Goal: Task Accomplishment & Management: Complete application form

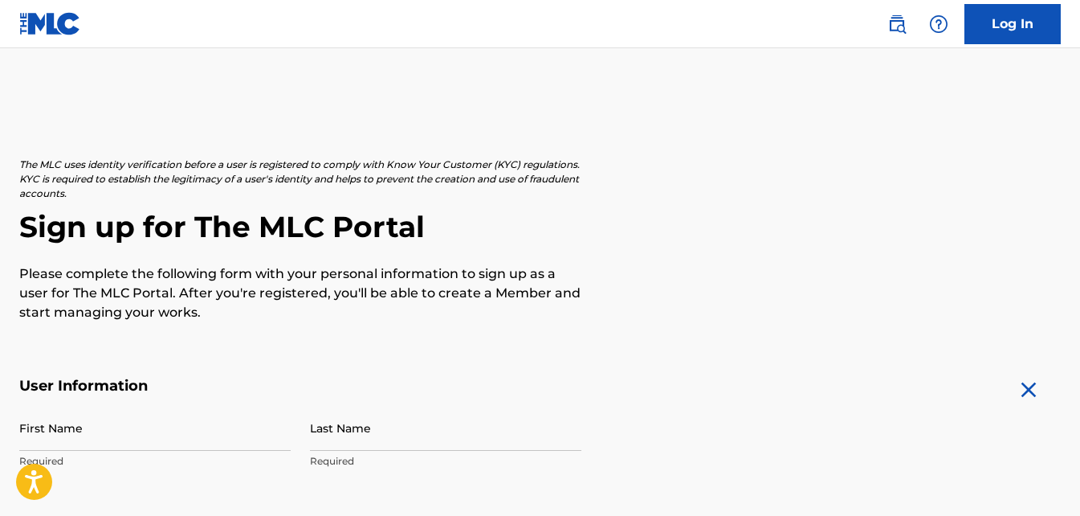
scroll to position [161, 0]
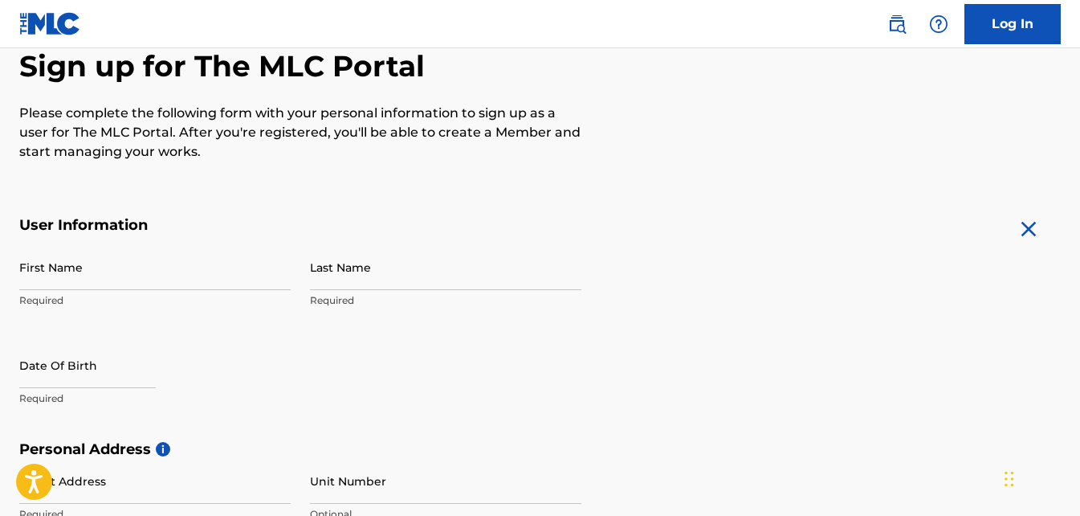
click at [186, 272] on input "First Name" at bounding box center [155, 267] width 272 height 46
type input "[PERSON_NAME]"
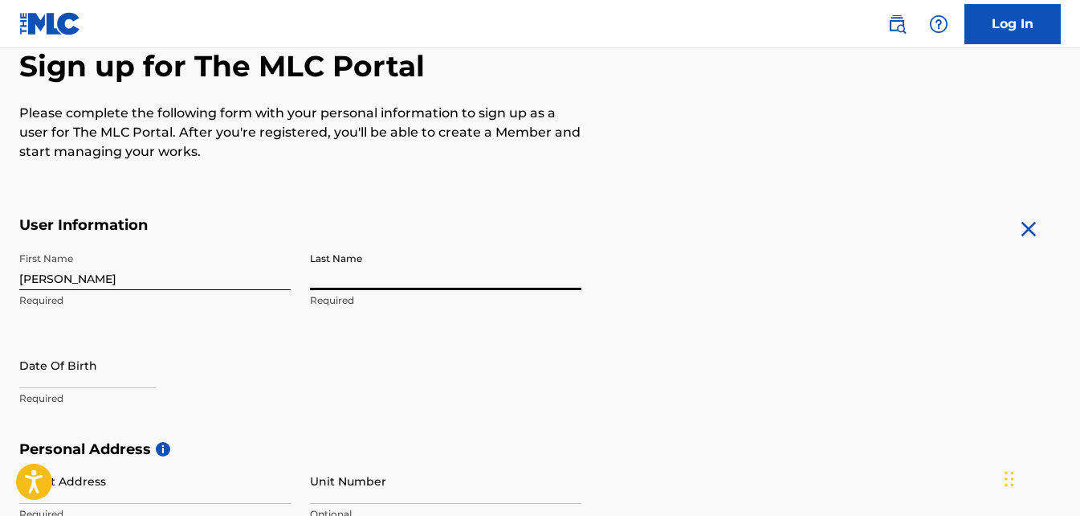
type input "K"
click at [514, 247] on input "[PERSON_NAME]" at bounding box center [446, 267] width 272 height 46
type input "[PERSON_NAME]"
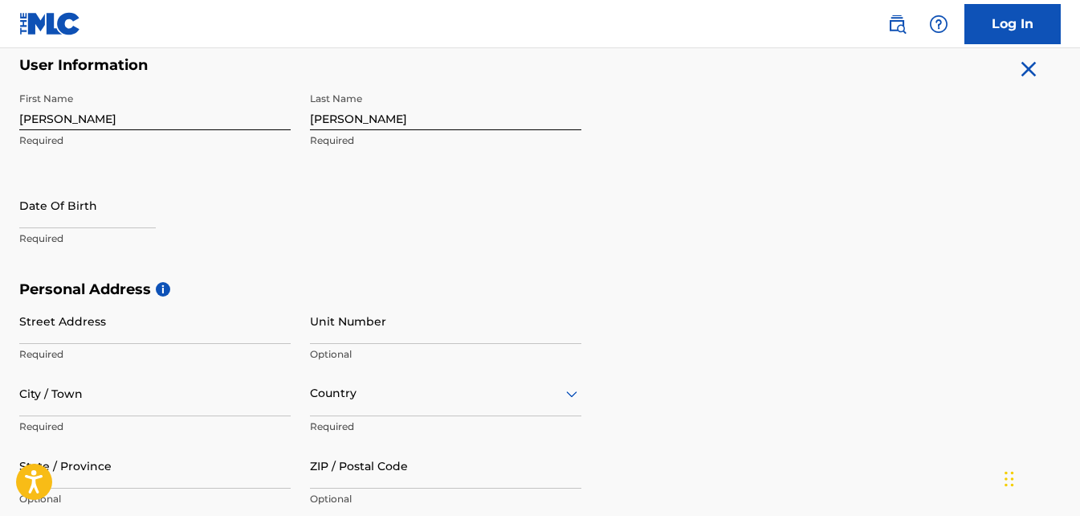
scroll to position [321, 0]
click at [74, 204] on input "text" at bounding box center [87, 205] width 137 height 46
select select "7"
select select "2025"
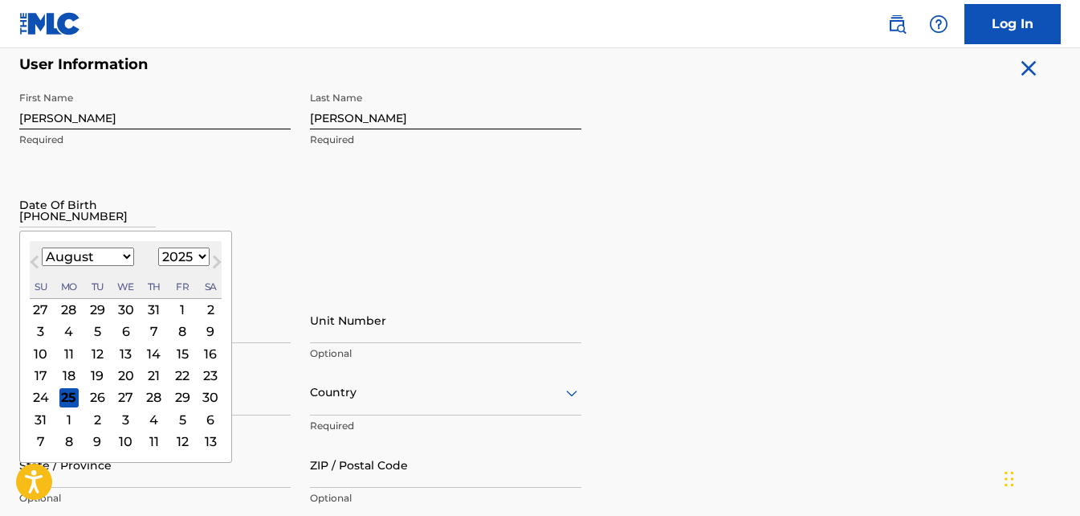
type input "[DATE]"
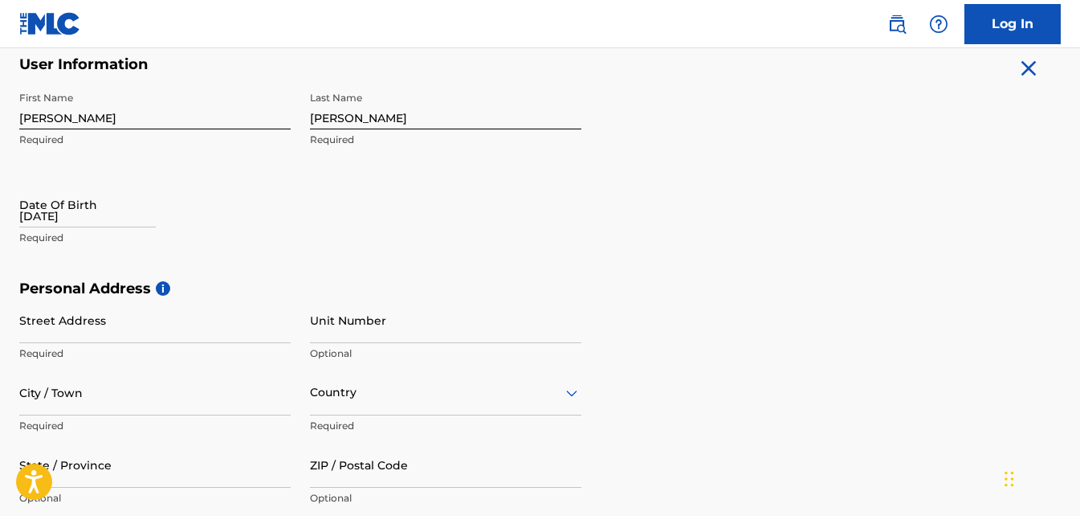
click at [406, 260] on div "First Name [PERSON_NAME] Required Last Name [PERSON_NAME] Required Date Of Birt…" at bounding box center [300, 182] width 562 height 196
select select "7"
select select "2025"
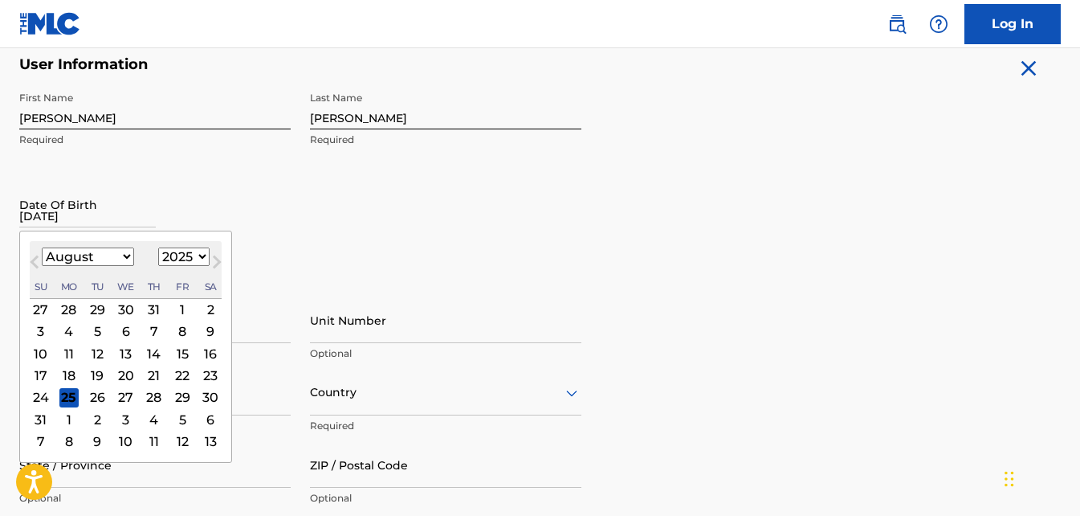
click at [80, 214] on input "[DATE]" at bounding box center [87, 205] width 137 height 46
click at [115, 253] on select "January February March April May June July August September October November De…" at bounding box center [88, 256] width 92 height 18
select select "8"
click at [42, 247] on select "January February March April May June July August September October November De…" at bounding box center [88, 256] width 92 height 18
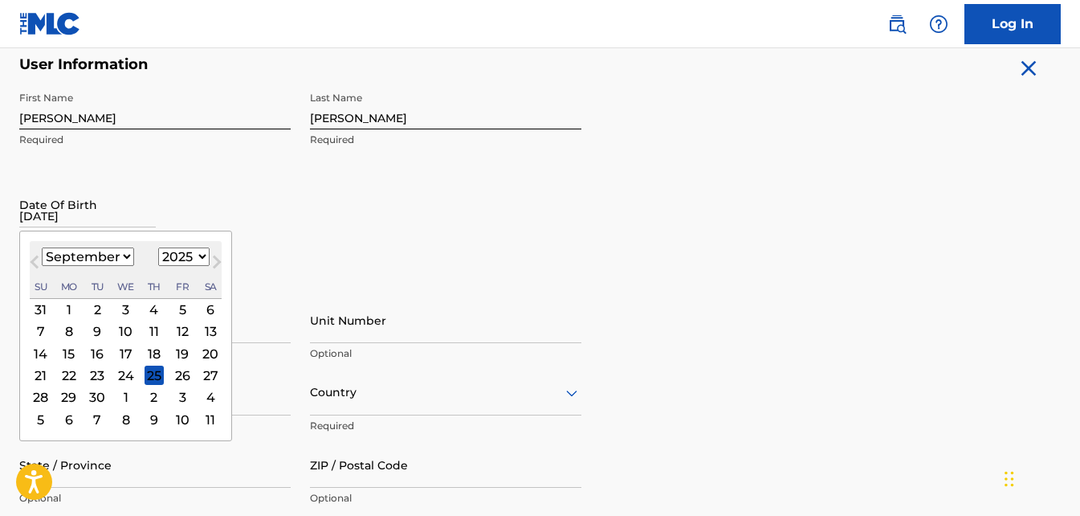
click at [177, 259] on select "1899 1900 1901 1902 1903 1904 1905 1906 1907 1908 1909 1910 1911 1912 1913 1914…" at bounding box center [183, 256] width 51 height 18
select select "1996"
click at [158, 247] on select "1899 1900 1901 1902 1903 1904 1905 1906 1907 1908 1909 1910 1911 1912 1913 1914…" at bounding box center [183, 256] width 51 height 18
click at [177, 370] on div "27" at bounding box center [182, 374] width 19 height 19
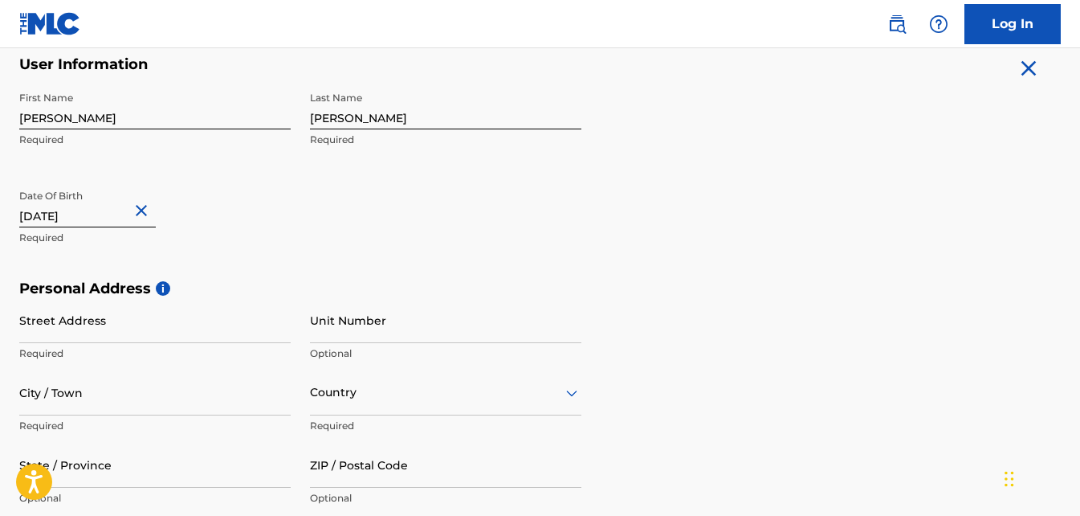
click at [125, 320] on input "Street Address" at bounding box center [155, 320] width 272 height 46
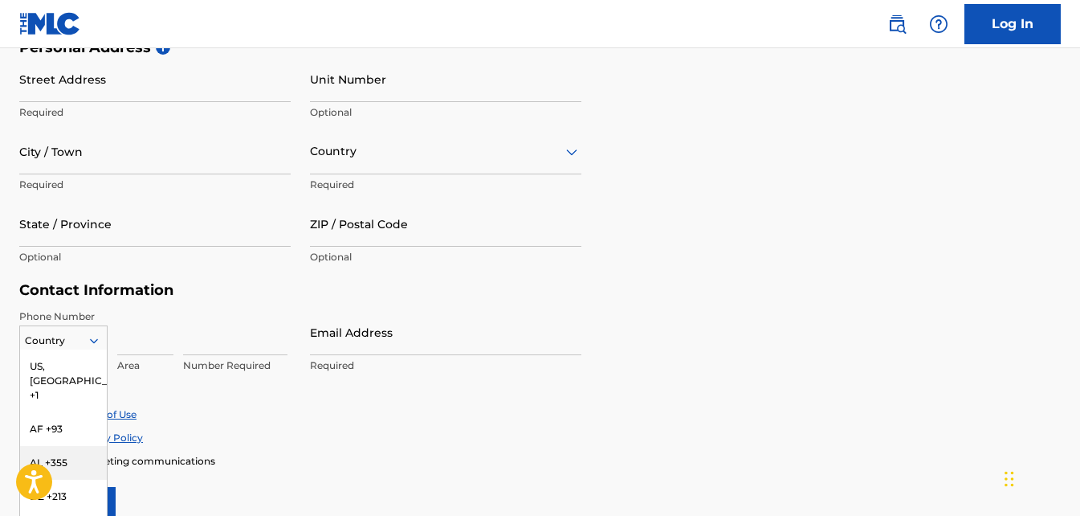
scroll to position [638, 0]
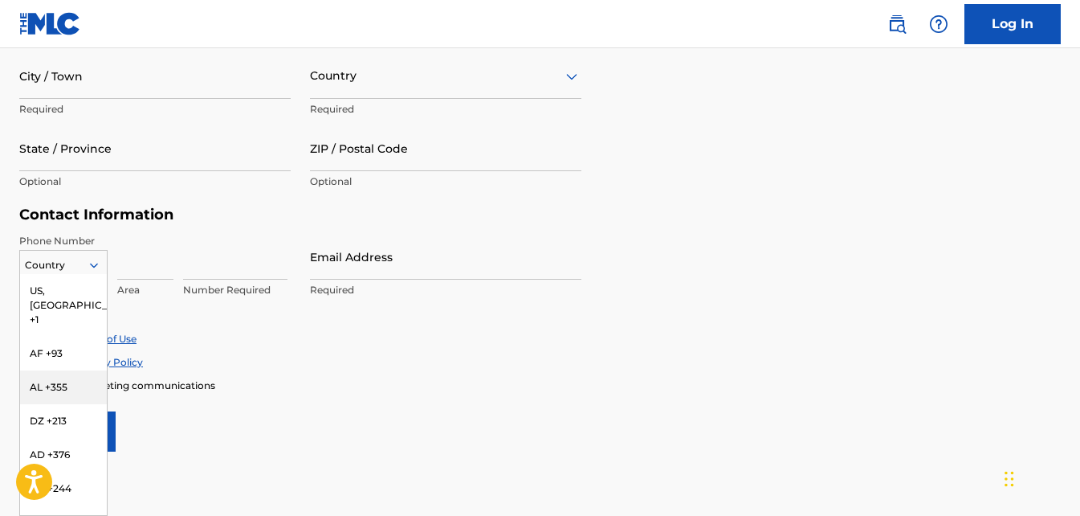
click at [68, 274] on div "216 results available. Use Up and Down to choose options, press Enter to select…" at bounding box center [63, 262] width 88 height 24
drag, startPoint x: 163, startPoint y: 315, endPoint x: 87, endPoint y: 298, distance: 78.2
click at [164, 315] on div "Phone Number 216 results available. Use Up and Down to choose options, press En…" at bounding box center [300, 283] width 562 height 98
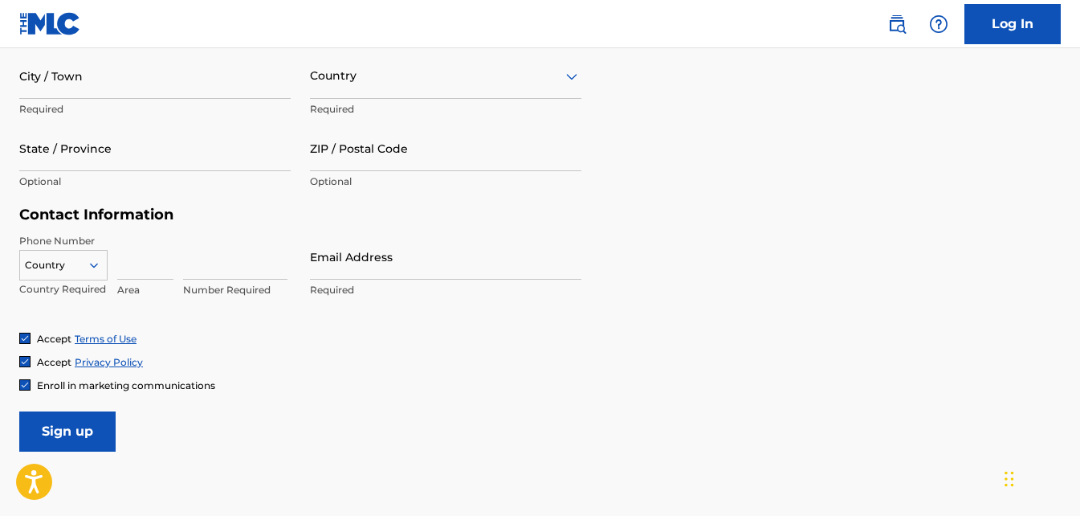
click at [73, 270] on div at bounding box center [63, 265] width 87 height 18
click at [151, 317] on div "Phone Number Country Country Required Area Number Required Email Address Requir…" at bounding box center [300, 283] width 562 height 98
click at [530, 82] on div at bounding box center [446, 76] width 272 height 20
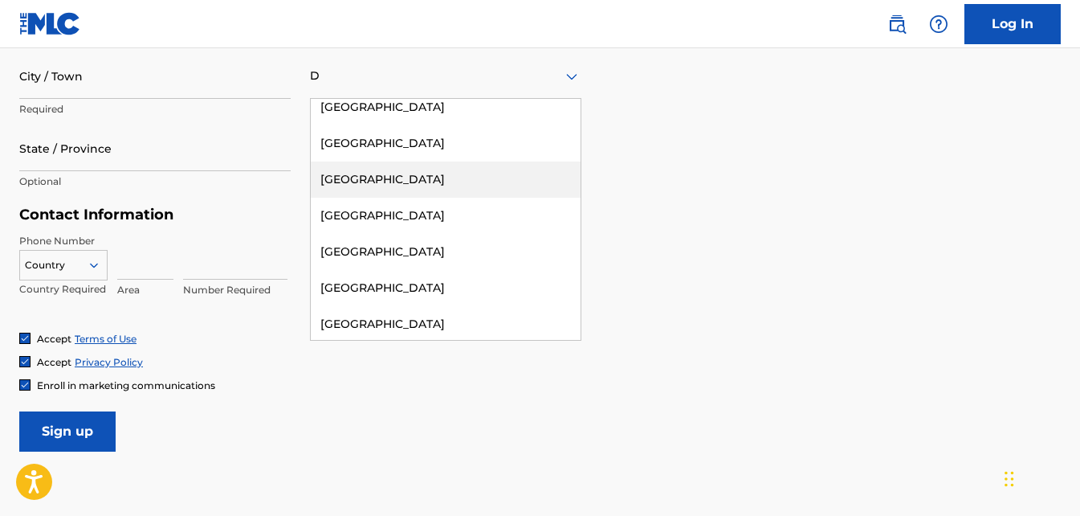
scroll to position [161, 0]
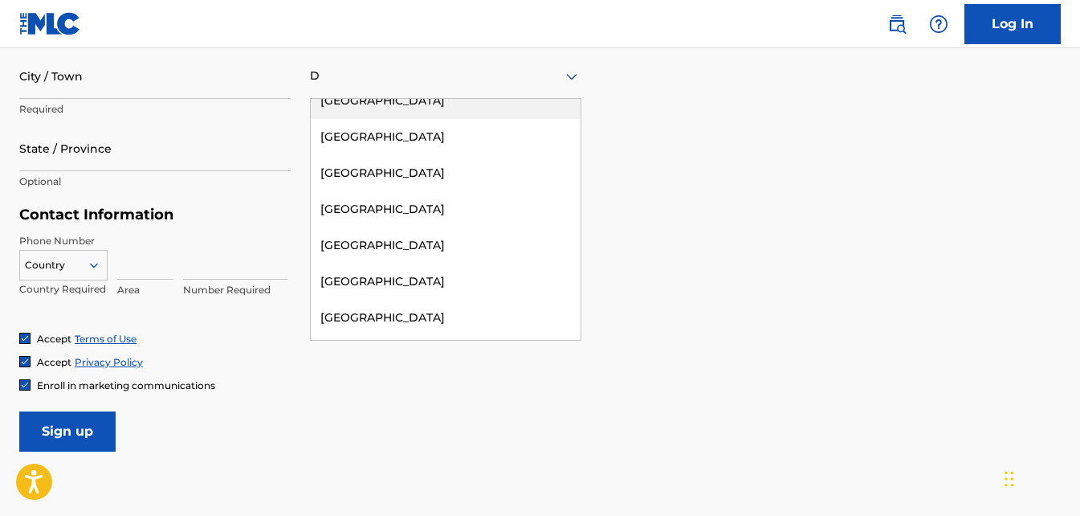
type input "DD"
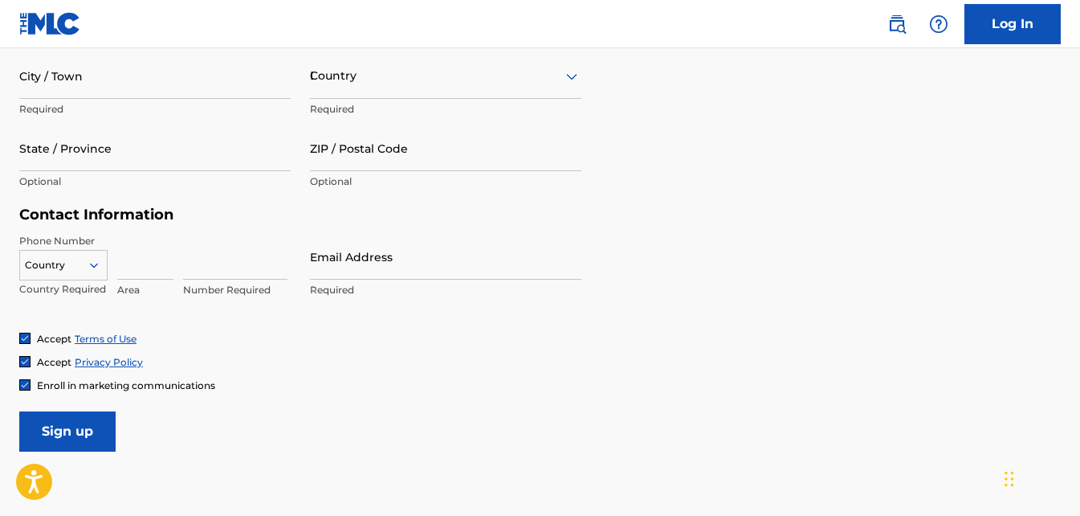
click at [514, 95] on div "Country DD" at bounding box center [446, 76] width 272 height 46
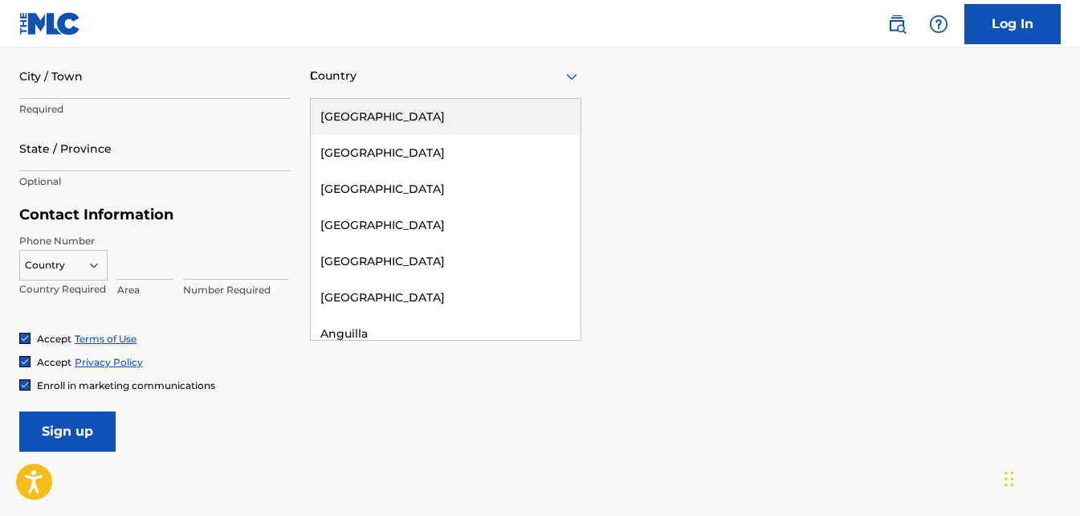
click at [536, 76] on div "DD" at bounding box center [446, 76] width 272 height 20
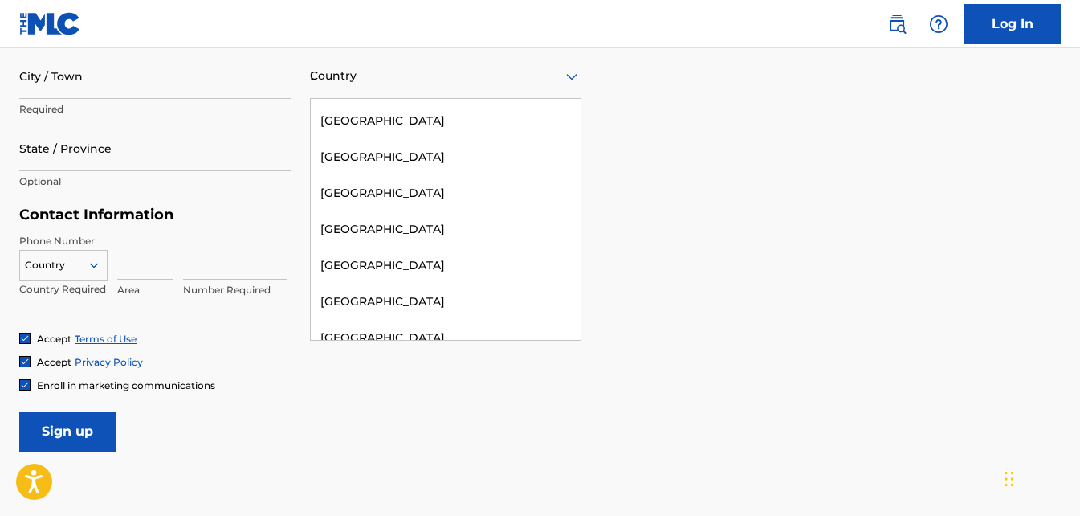
scroll to position [1918, 0]
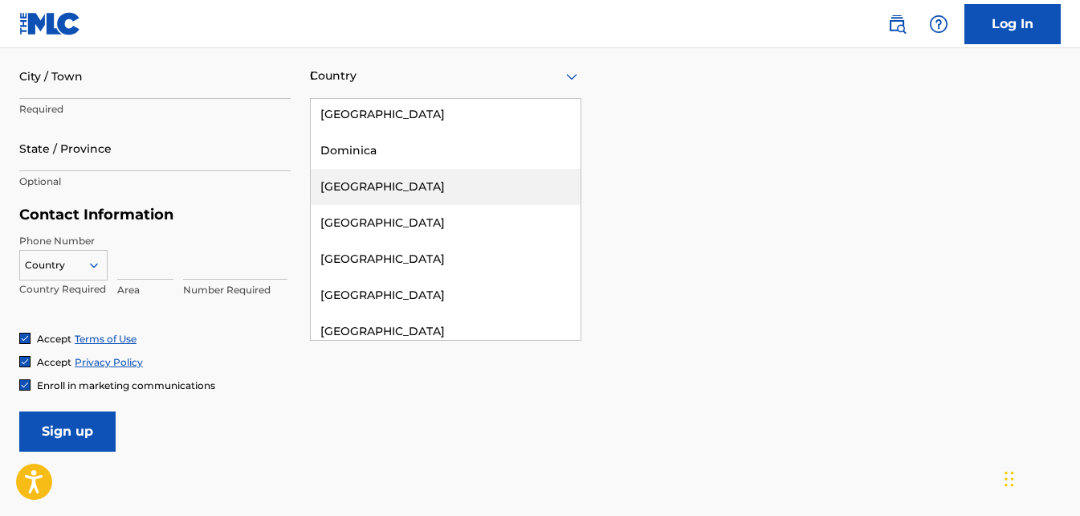
click at [464, 174] on div "[GEOGRAPHIC_DATA]" at bounding box center [446, 187] width 270 height 36
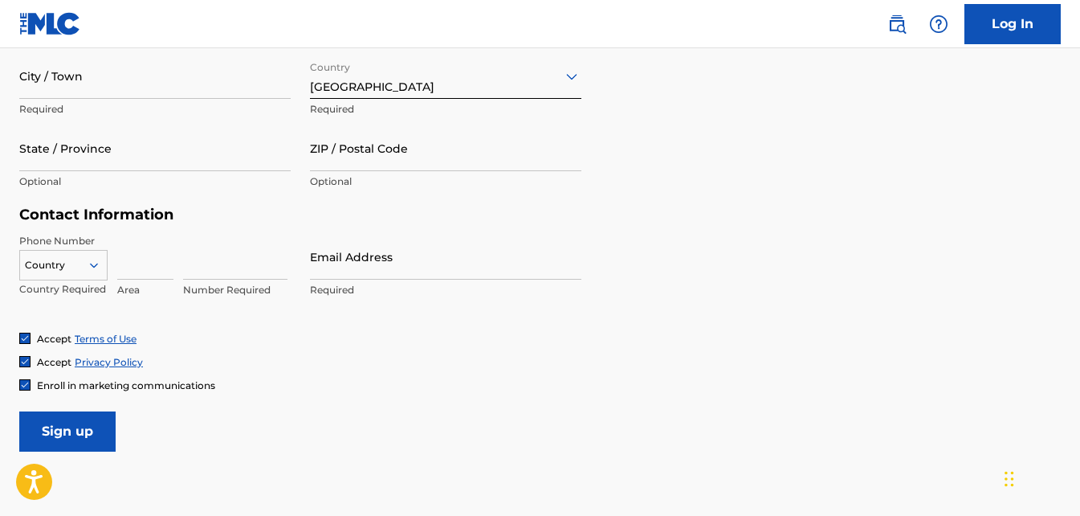
click at [370, 154] on input "ZIP / Postal Code" at bounding box center [446, 148] width 272 height 46
type input "10007"
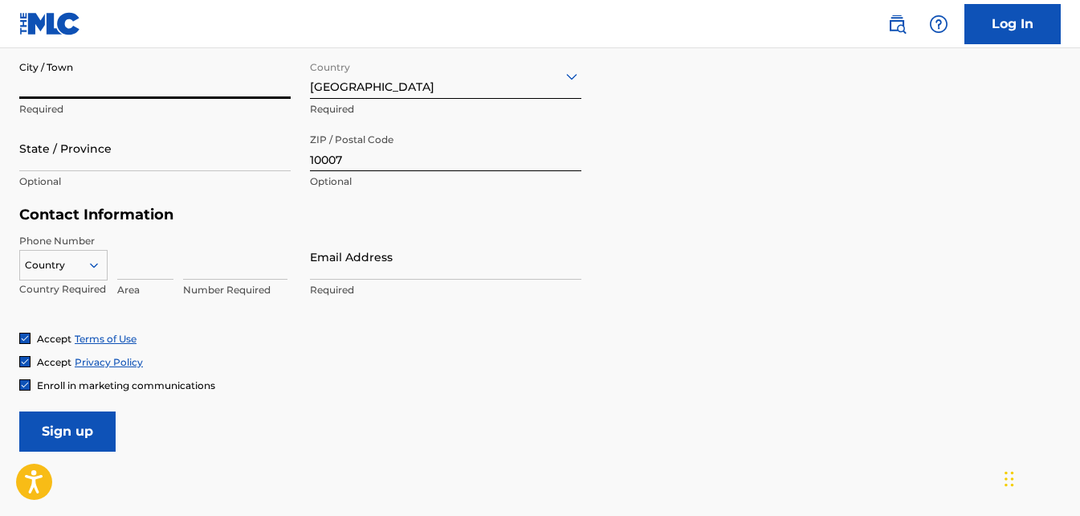
click at [157, 76] on input "City / Town" at bounding box center [155, 76] width 272 height 46
type input "[GEOGRAPHIC_DATA][PERSON_NAME]"
drag, startPoint x: 123, startPoint y: 119, endPoint x: 136, endPoint y: 153, distance: 36.1
click at [123, 121] on div "City / Town [GEOGRAPHIC_DATA][PERSON_NAME] Required" at bounding box center [155, 89] width 272 height 72
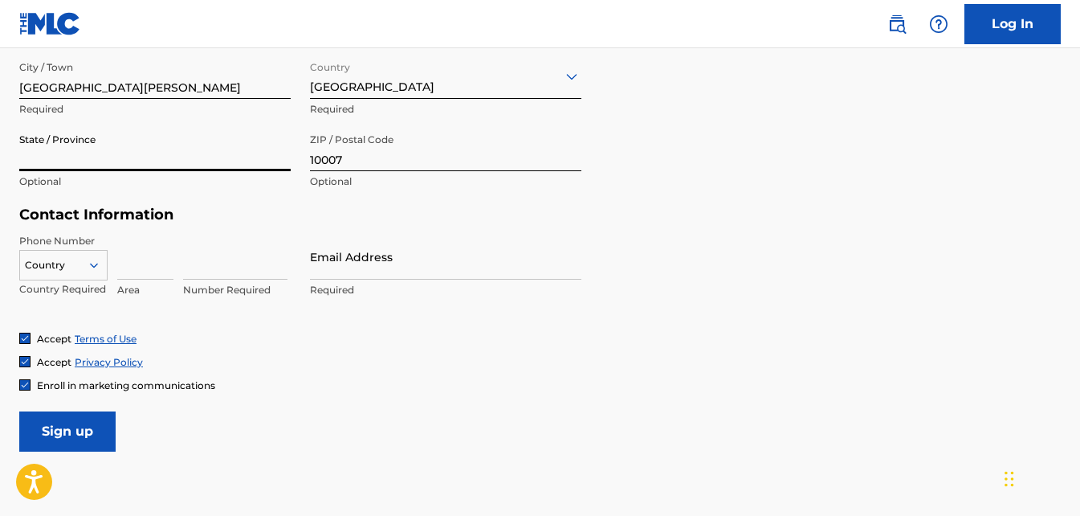
click at [136, 153] on input "State / Province" at bounding box center [155, 148] width 272 height 46
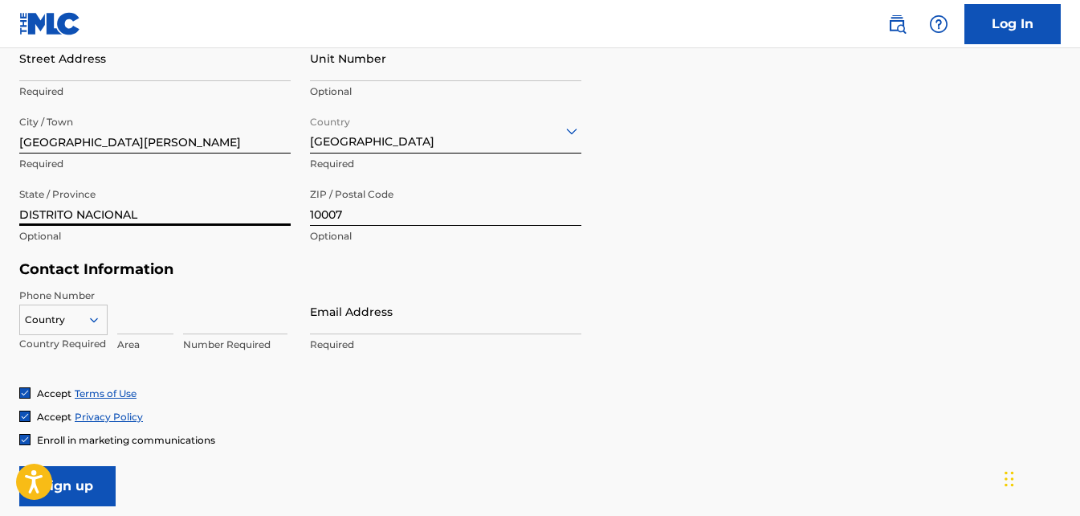
scroll to position [557, 0]
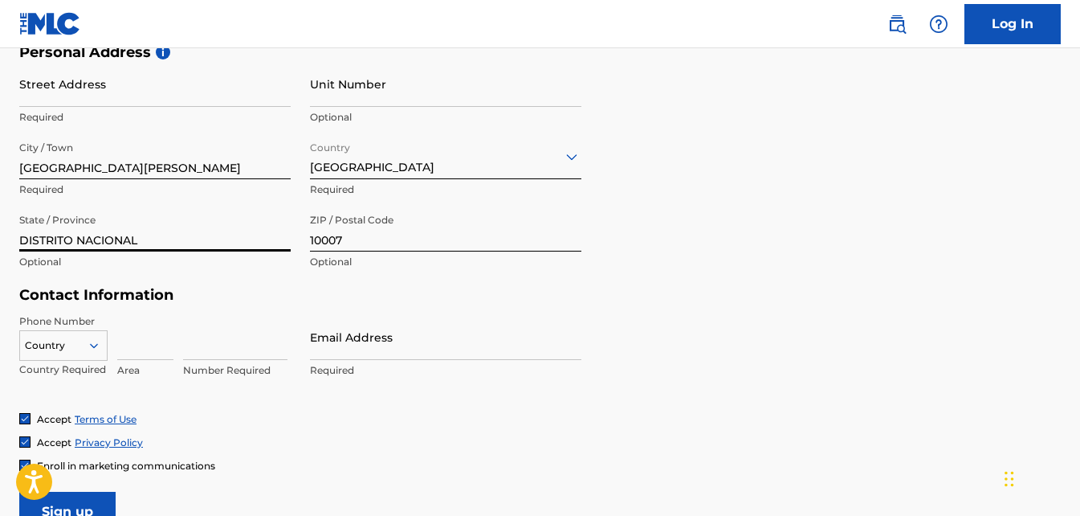
type input "DISTRITO NACIONAL"
click at [138, 93] on input "Street Address" at bounding box center [155, 84] width 272 height 46
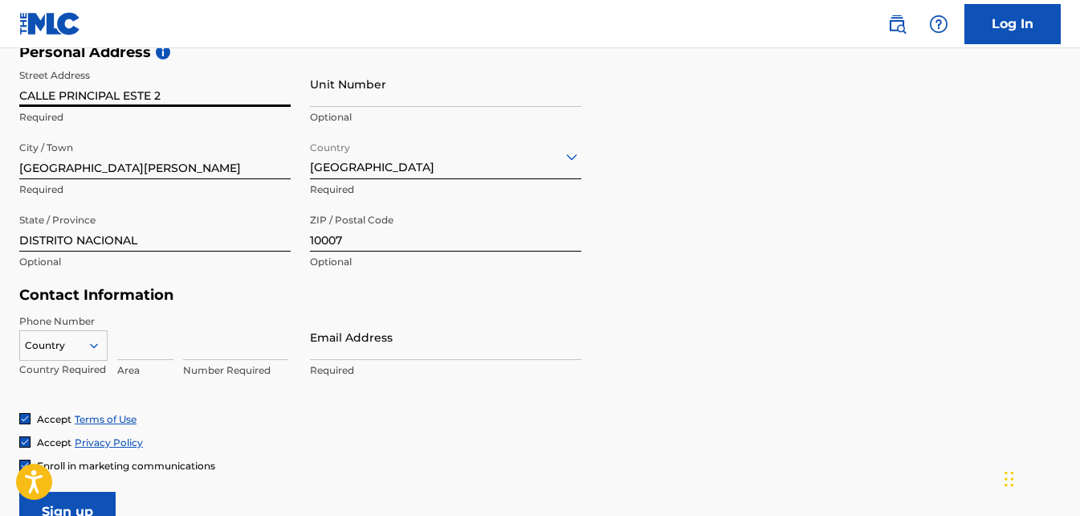
type input "CALLE PRINCIPAL ESTE 2"
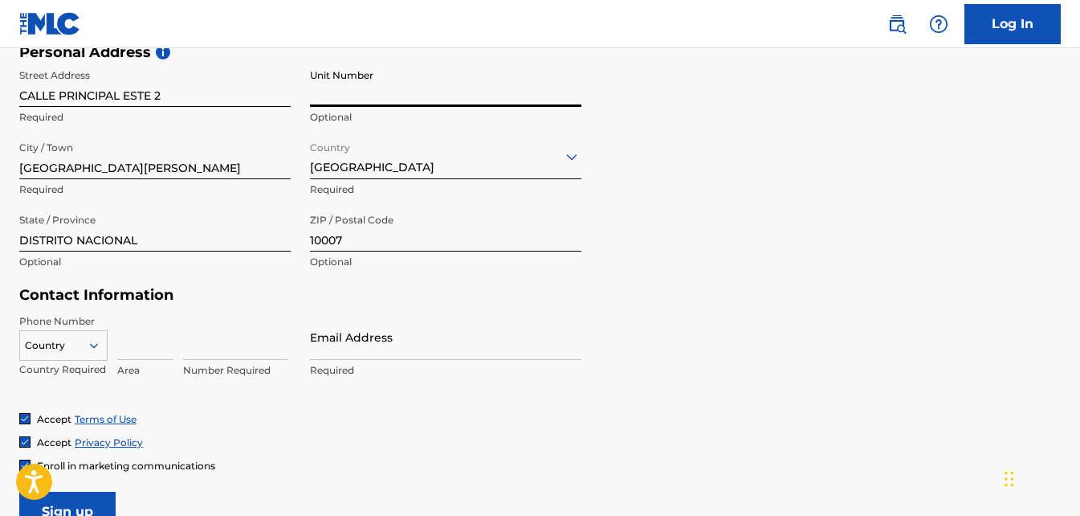
click at [319, 94] on input "Unit Number" at bounding box center [446, 84] width 272 height 46
type input "CASA 11"
click at [623, 138] on div "Personal Address i Street Address [GEOGRAPHIC_DATA] Required Unit Number CASA 1…" at bounding box center [540, 164] width 1042 height 243
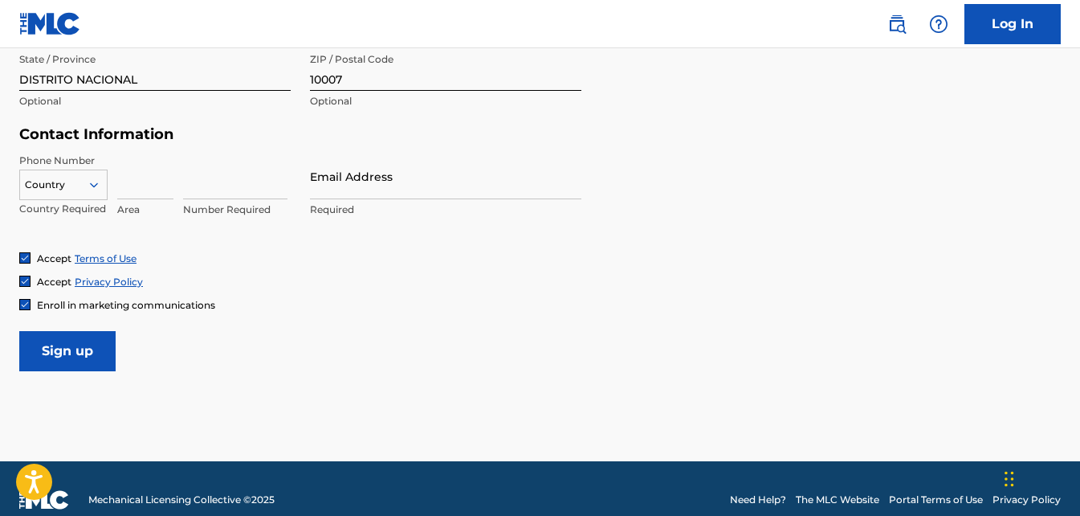
click at [93, 178] on icon at bounding box center [94, 185] width 14 height 14
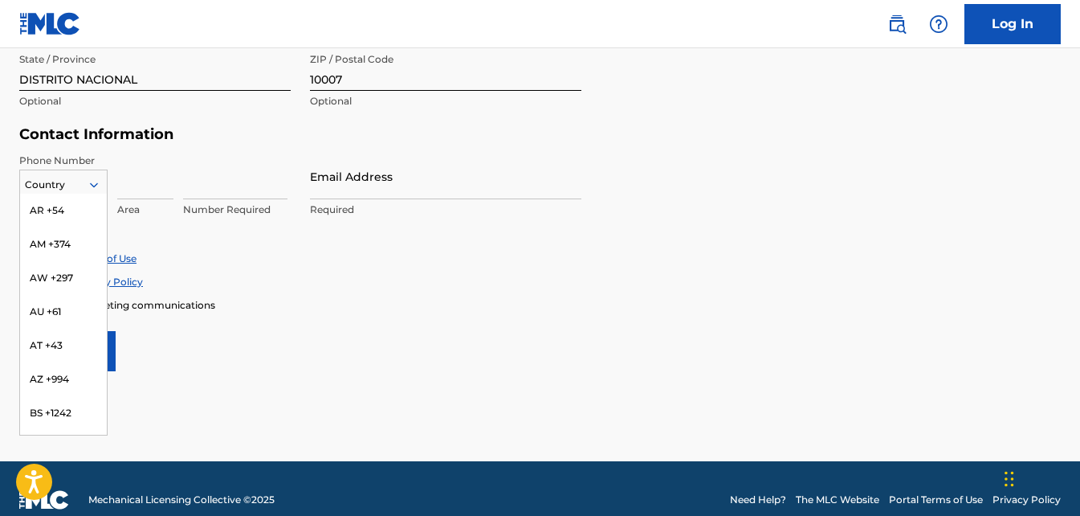
scroll to position [0, 0]
click at [71, 209] on div "US, [GEOGRAPHIC_DATA] +1" at bounding box center [63, 225] width 87 height 63
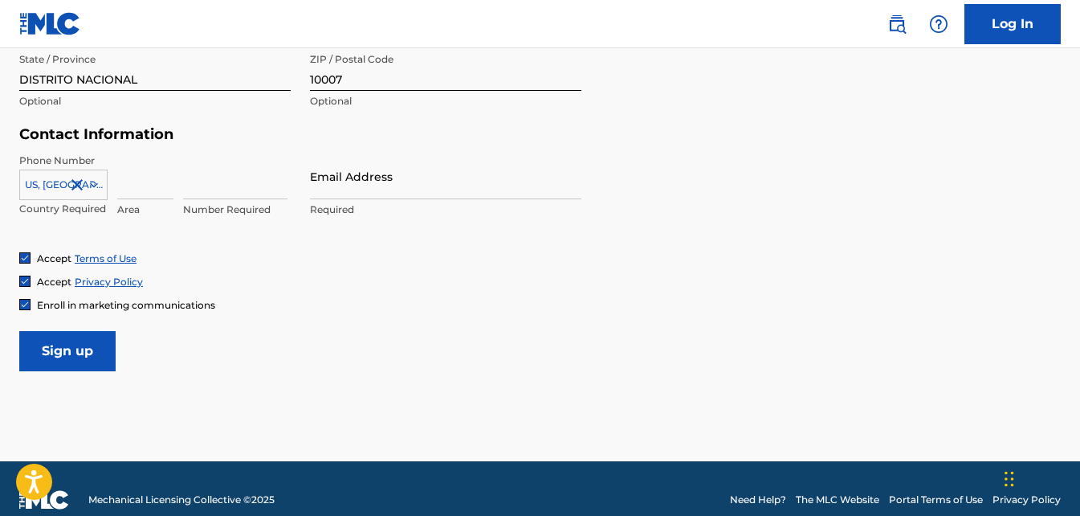
click at [150, 177] on input at bounding box center [145, 176] width 56 height 46
type input "809"
type input "7134289"
click at [618, 150] on form "User Information First Name [PERSON_NAME] Required Last Name [PERSON_NAME] Requ…" at bounding box center [540, 15] width 1042 height 712
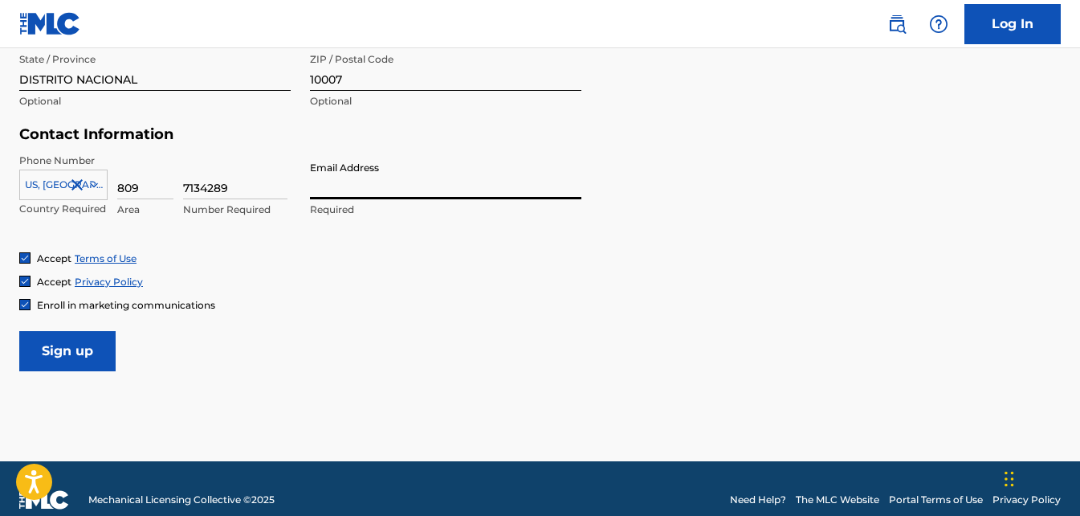
click at [496, 187] on input "Email Address" at bounding box center [446, 176] width 272 height 46
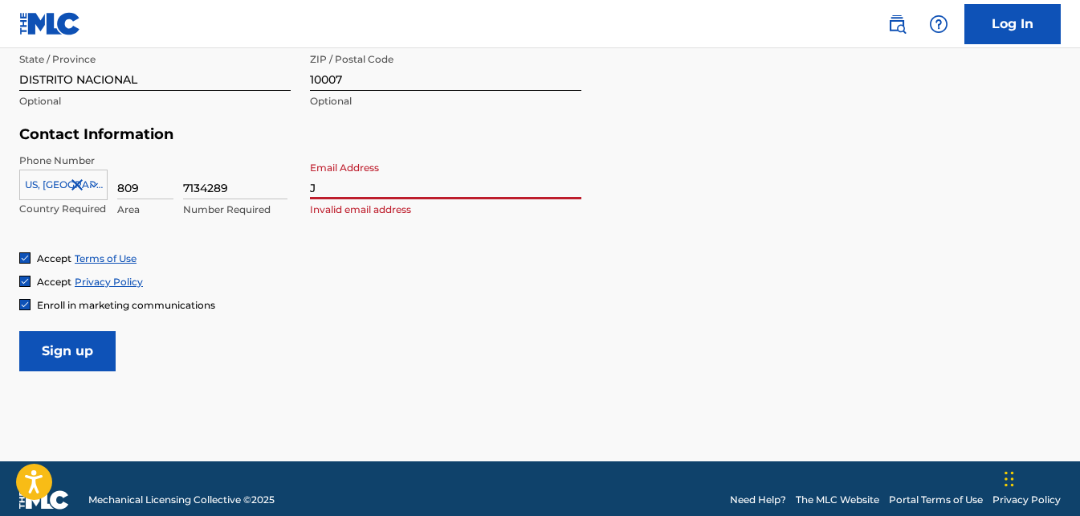
type input "[EMAIL_ADDRESS][DOMAIN_NAME]"
type input "[GEOGRAPHIC_DATA]"
click at [635, 218] on form "User Information First Name [PERSON_NAME] Required Last Name [PERSON_NAME] Requ…" at bounding box center [540, 15] width 1042 height 712
click at [78, 345] on input "Sign up" at bounding box center [67, 351] width 96 height 40
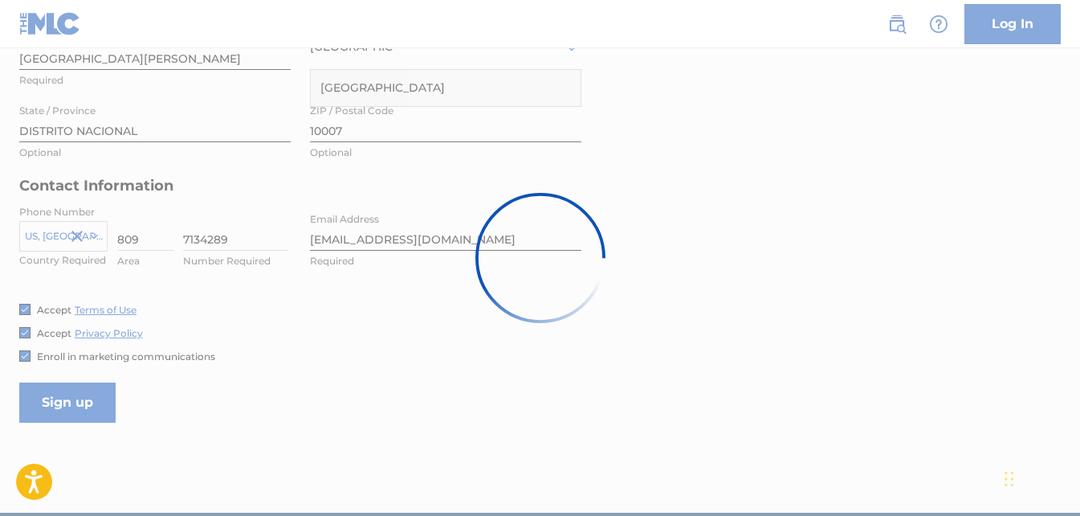
scroll to position [638, 0]
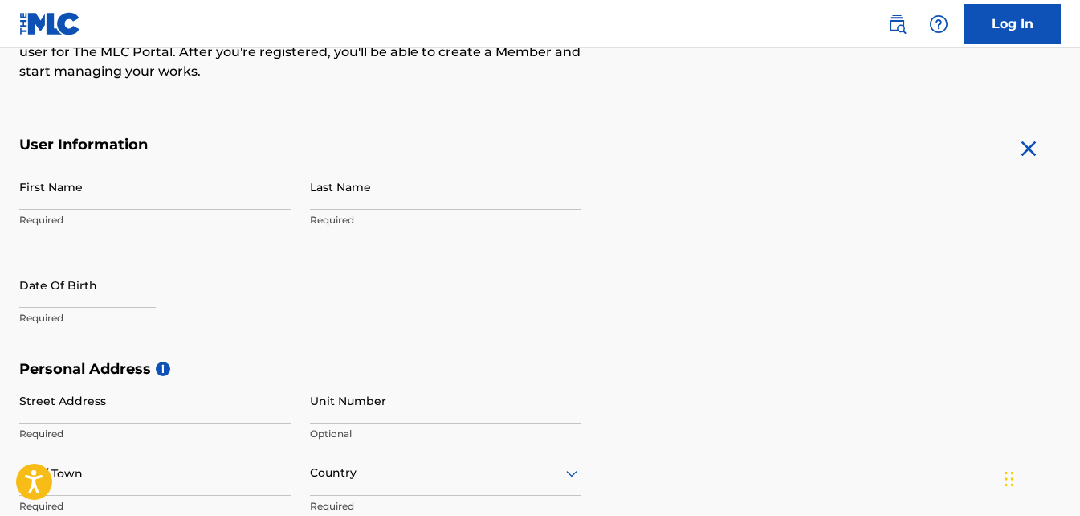
scroll to position [482, 0]
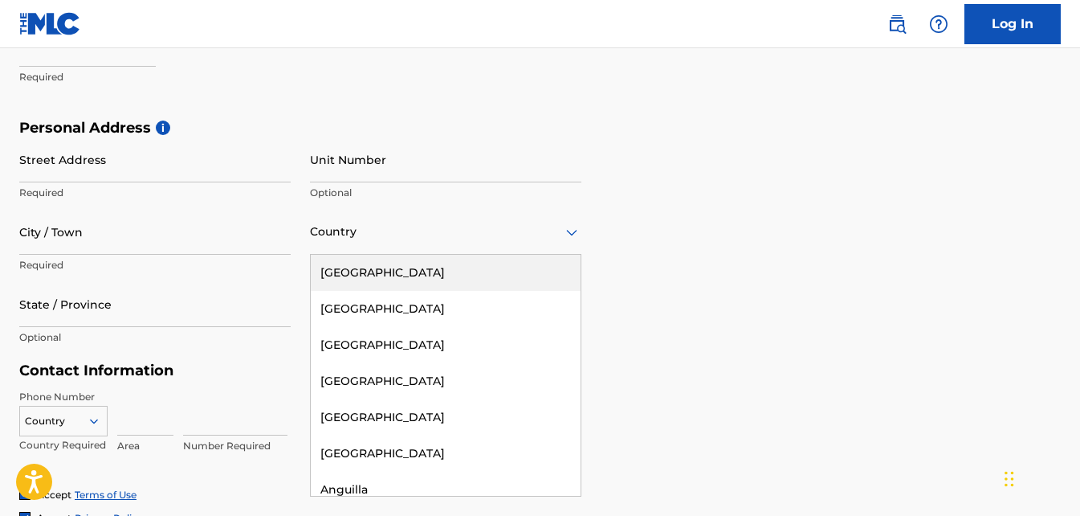
click at [356, 248] on div "Country" at bounding box center [446, 232] width 272 height 46
click at [354, 280] on div "[GEOGRAPHIC_DATA]" at bounding box center [446, 273] width 270 height 36
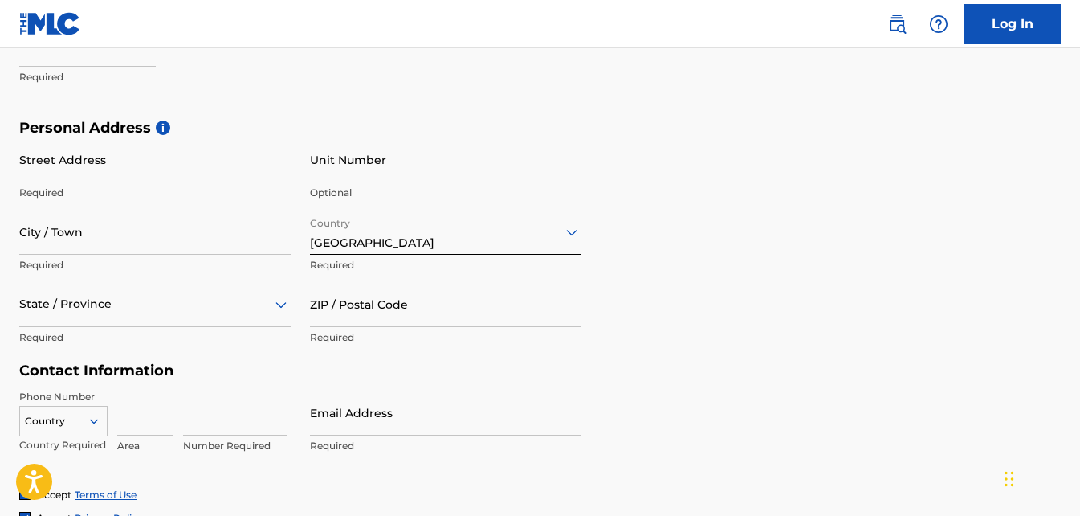
scroll to position [535, 0]
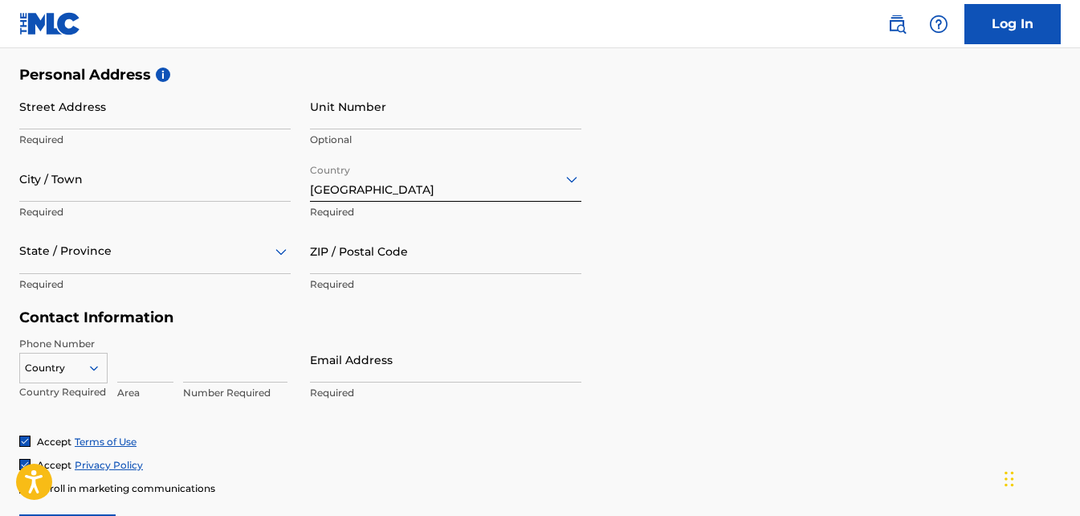
click at [206, 274] on div "State / Province" at bounding box center [155, 251] width 272 height 46
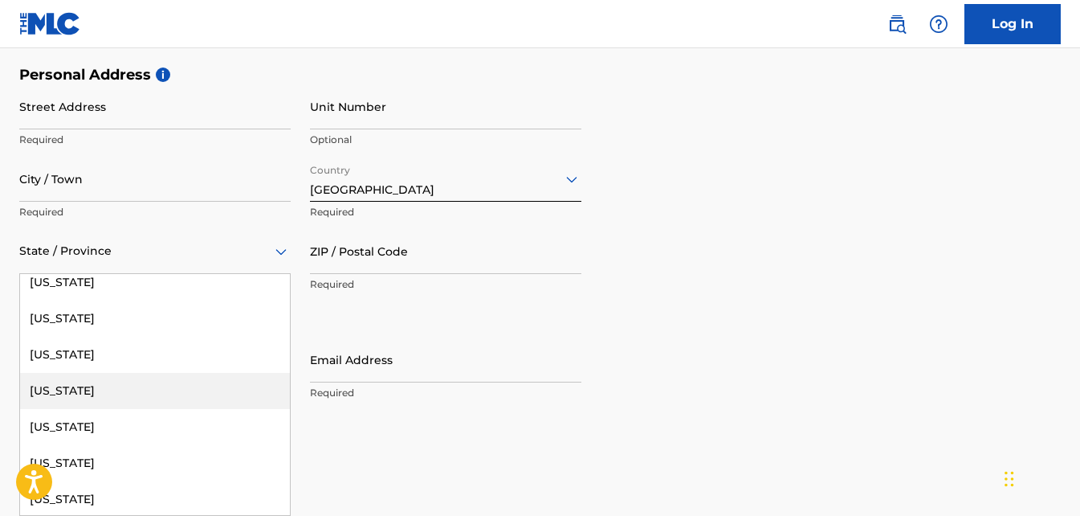
scroll to position [1446, 0]
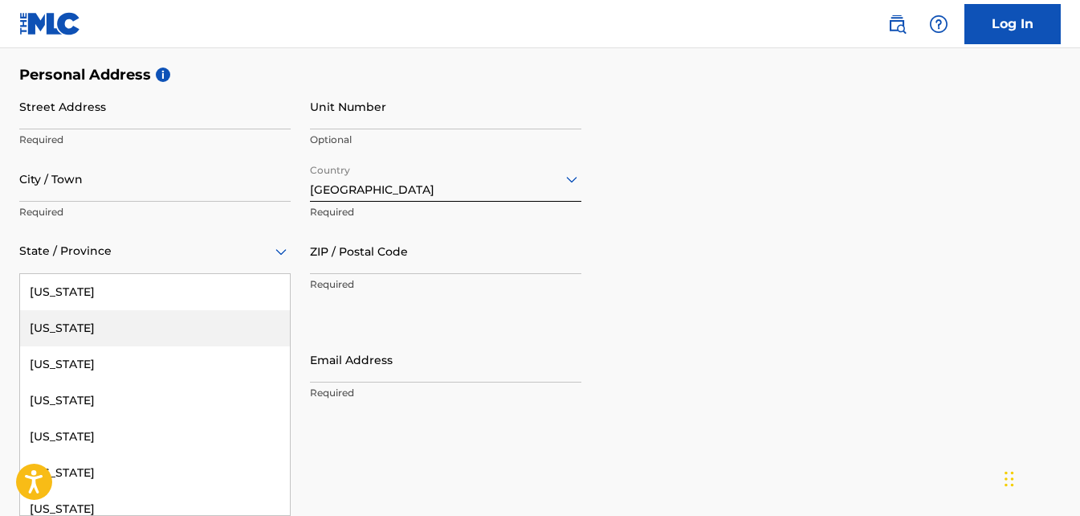
click at [157, 333] on div "[US_STATE]" at bounding box center [155, 328] width 270 height 36
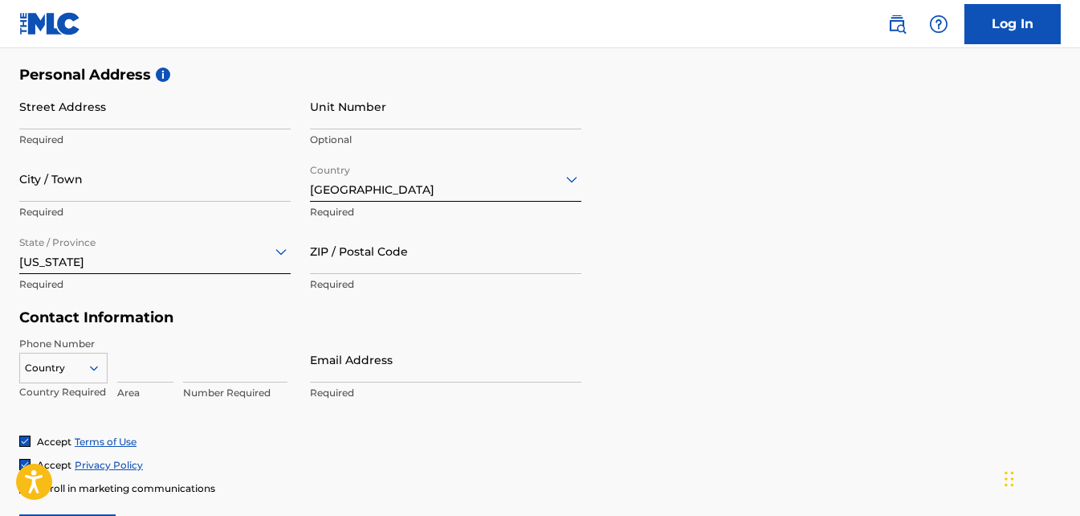
click at [345, 257] on input "ZIP / Postal Code" at bounding box center [446, 251] width 272 height 46
type input "18252-2315"
type input "[PERSON_NAME]"
type input "[STREET_ADDRESS]"
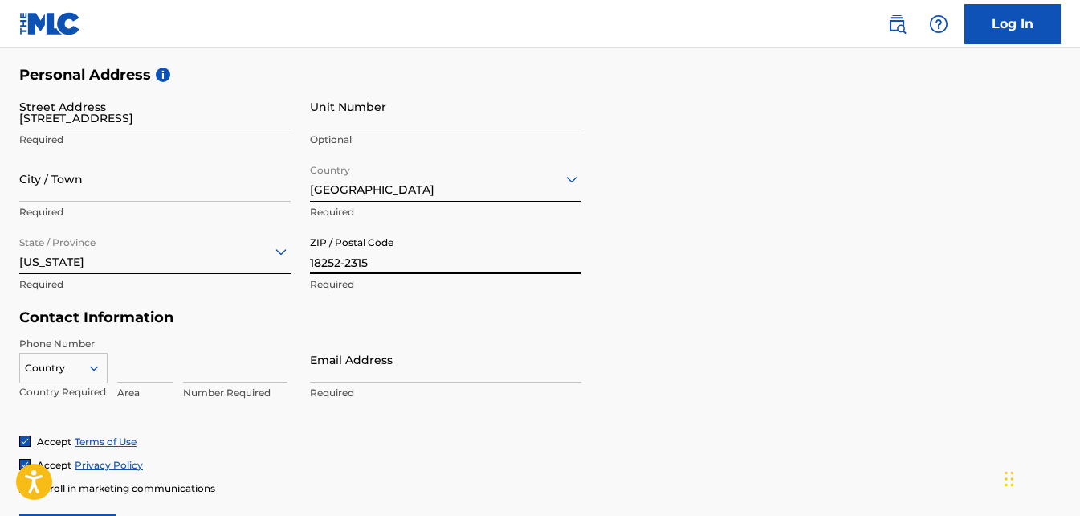
type input "[GEOGRAPHIC_DATA]"
type input "1"
type input "931"
type input "4853015"
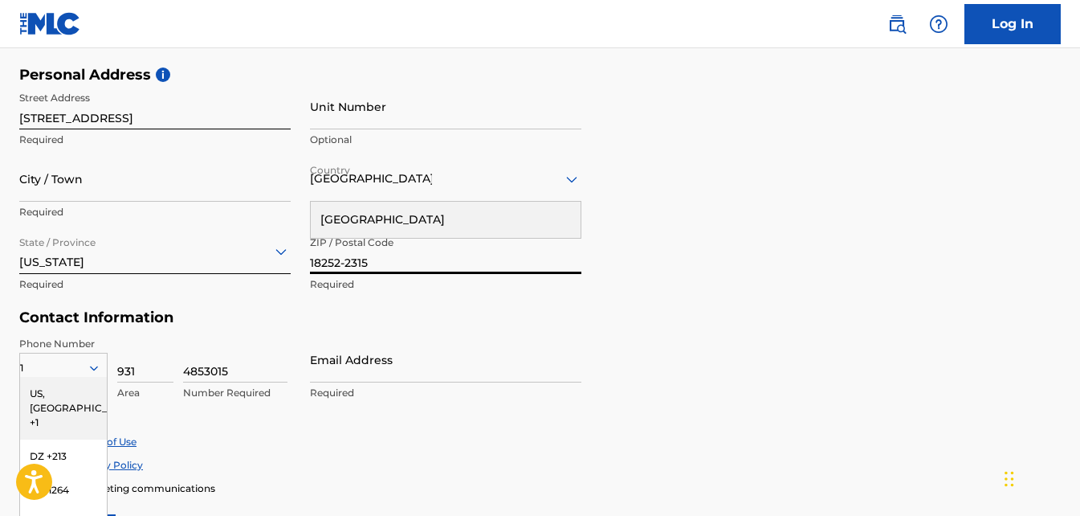
scroll to position [638, 0]
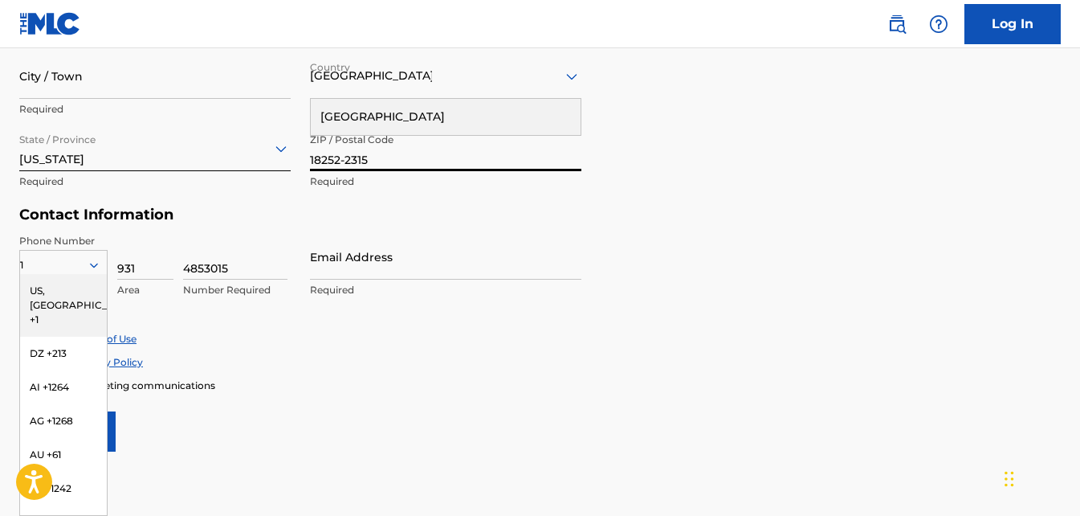
type input "10007"
type input "CASA 11"
type input "[GEOGRAPHIC_DATA][PERSON_NAME]"
type input "DISTRITO NACIONAL"
type input "[EMAIL_ADDRESS][DOMAIN_NAME]"
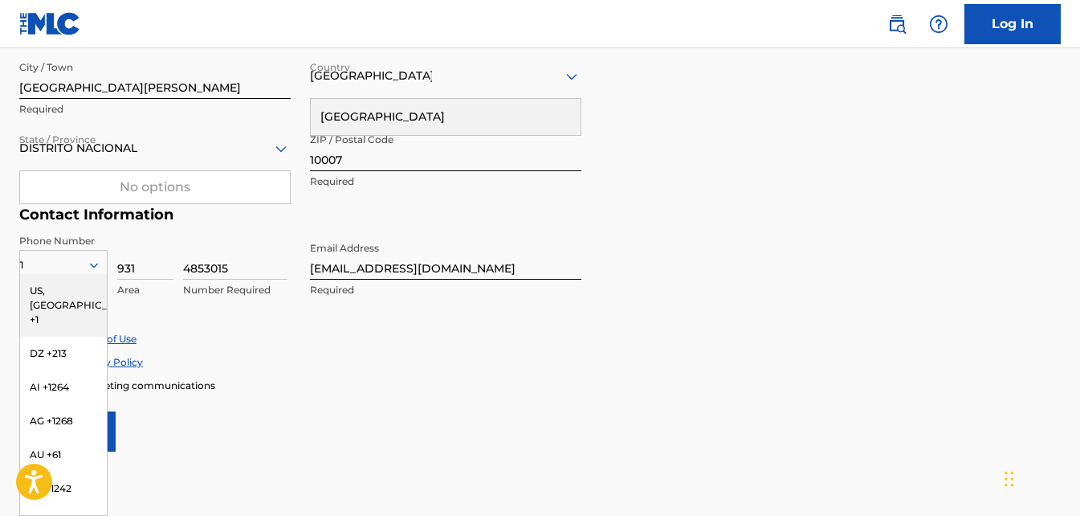
click at [573, 311] on div "Phone Number 1 [GEOGRAPHIC_DATA], [GEOGRAPHIC_DATA] +1 DZ +213 AI +1264 AG +126…" at bounding box center [300, 283] width 562 height 98
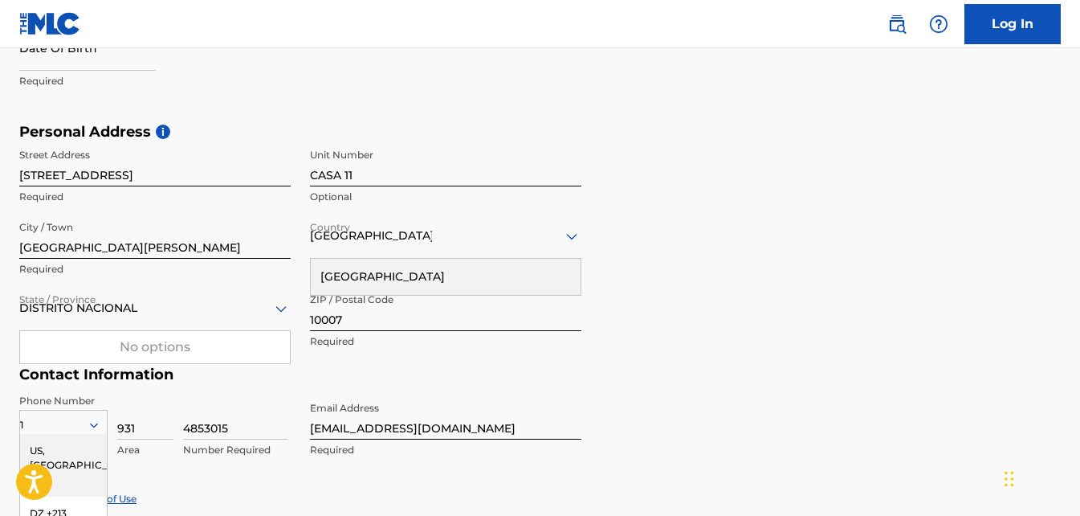
scroll to position [477, 0]
click at [203, 182] on input "[STREET_ADDRESS]" at bounding box center [155, 164] width 272 height 46
click at [353, 172] on input "CASA 11" at bounding box center [446, 164] width 272 height 46
click at [331, 170] on input "CASA 11" at bounding box center [446, 164] width 272 height 46
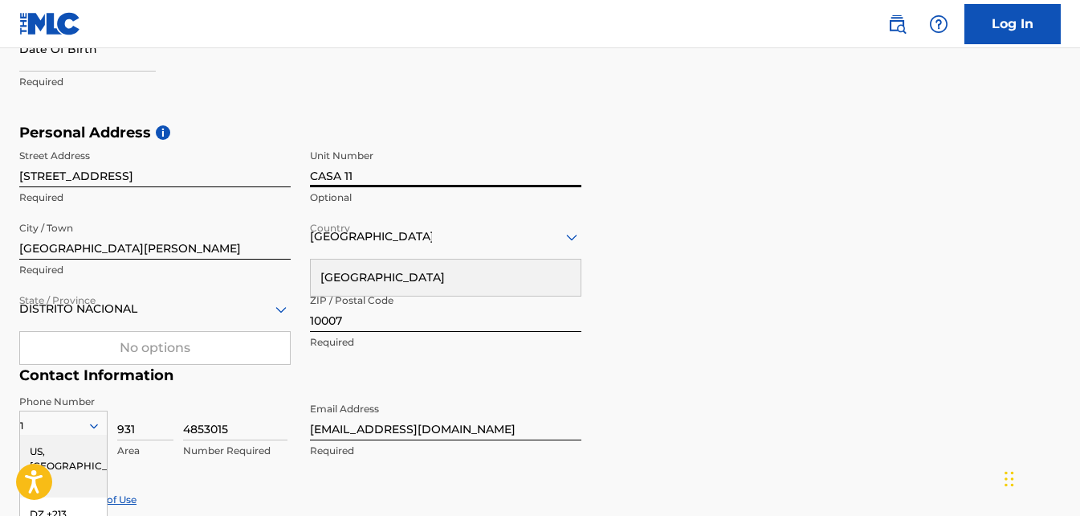
type input "11"
click at [331, 169] on input "11" at bounding box center [446, 164] width 272 height 46
click at [154, 247] on input "[GEOGRAPHIC_DATA][PERSON_NAME]" at bounding box center [155, 237] width 272 height 46
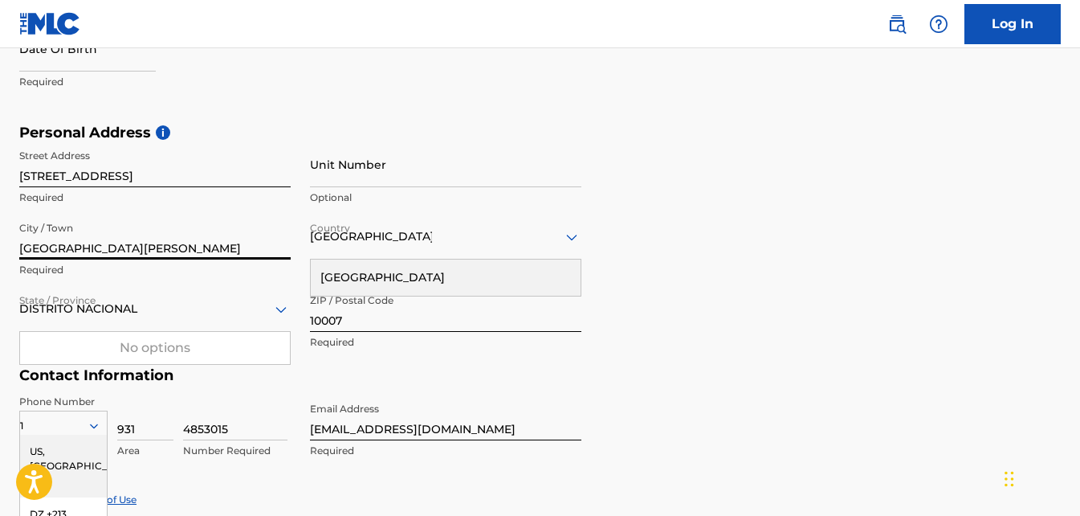
click at [154, 245] on input "[GEOGRAPHIC_DATA][PERSON_NAME]" at bounding box center [155, 237] width 272 height 46
drag, startPoint x: 154, startPoint y: 245, endPoint x: 0, endPoint y: 214, distance: 157.2
type input "TAMAQUA"
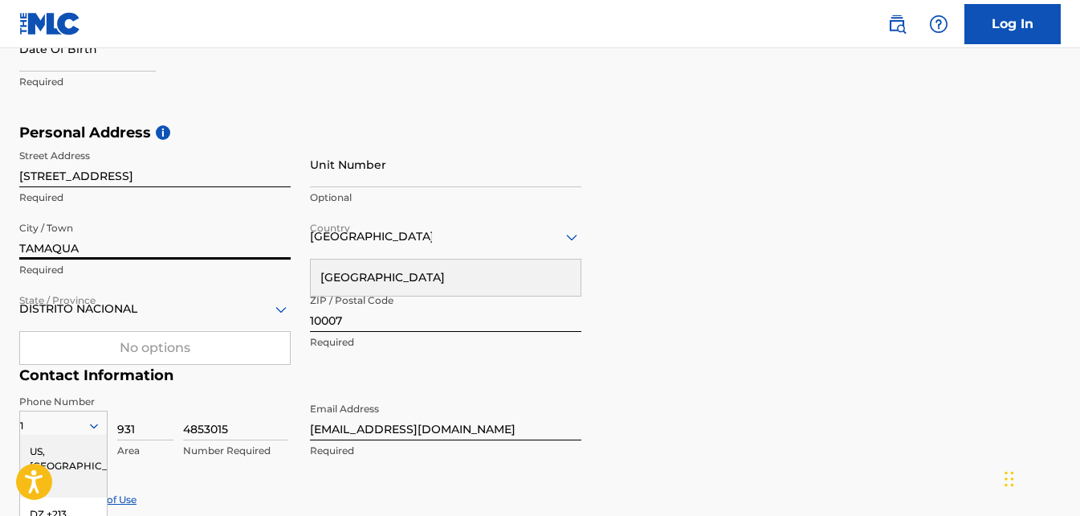
click at [361, 241] on input "[GEOGRAPHIC_DATA]" at bounding box center [371, 236] width 122 height 17
click at [399, 240] on input "[GEOGRAPHIC_DATA]" at bounding box center [371, 236] width 122 height 17
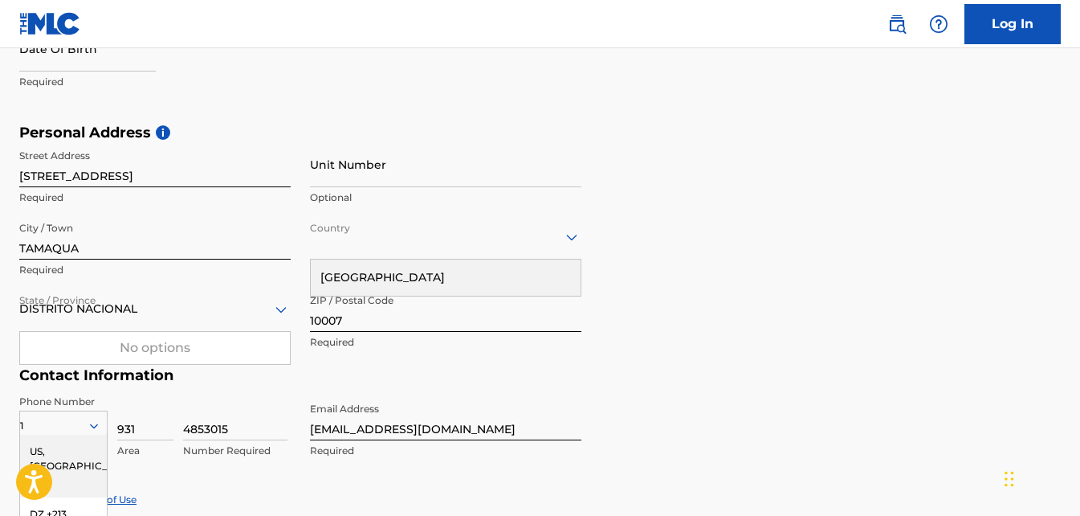
click at [502, 232] on div at bounding box center [446, 237] width 272 height 20
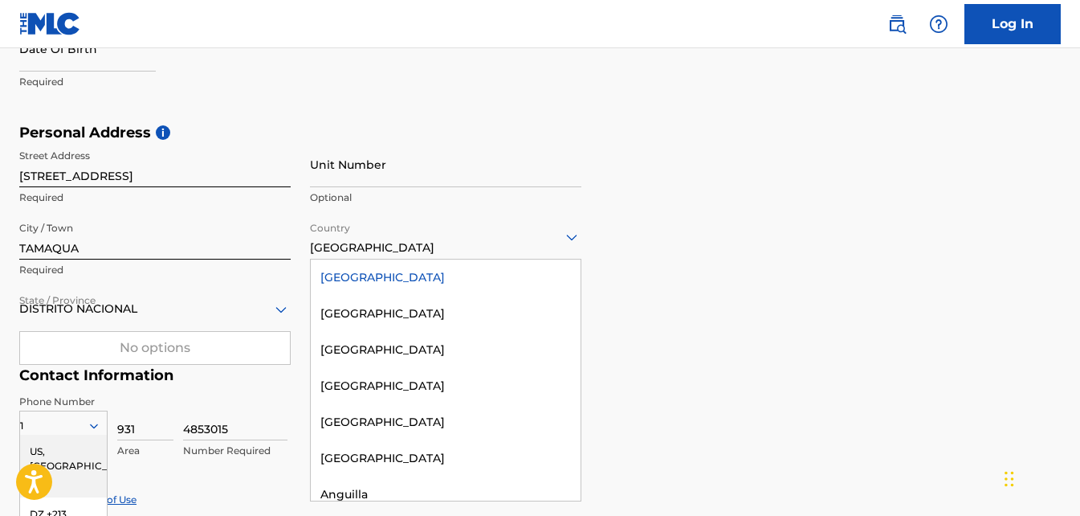
click at [535, 232] on div at bounding box center [446, 237] width 272 height 20
click at [423, 274] on div "[GEOGRAPHIC_DATA]" at bounding box center [446, 277] width 270 height 36
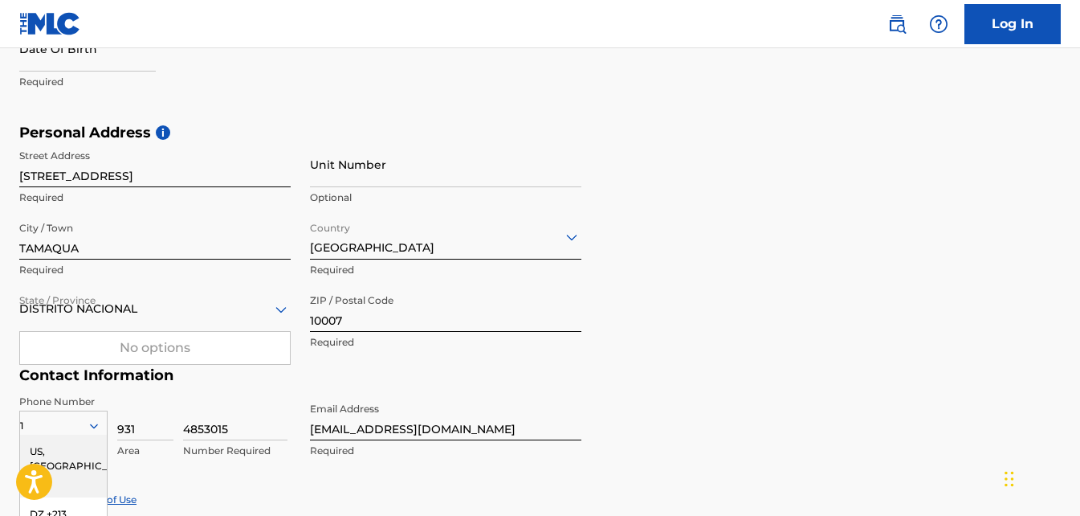
click at [181, 286] on div "DISTRITO NACIONAL" at bounding box center [155, 309] width 272 height 46
click at [189, 308] on div at bounding box center [155, 309] width 272 height 20
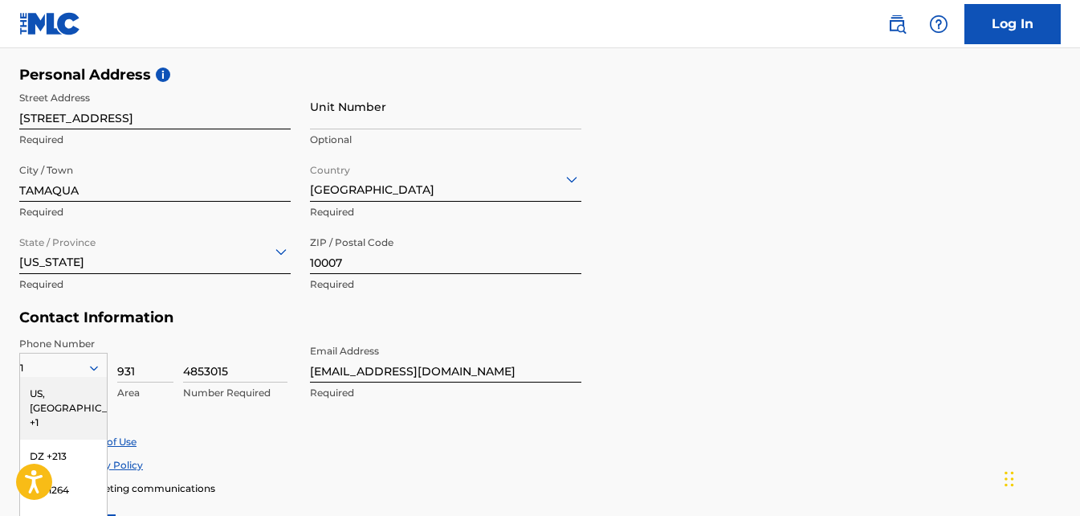
click at [190, 274] on div "[US_STATE]" at bounding box center [155, 251] width 272 height 46
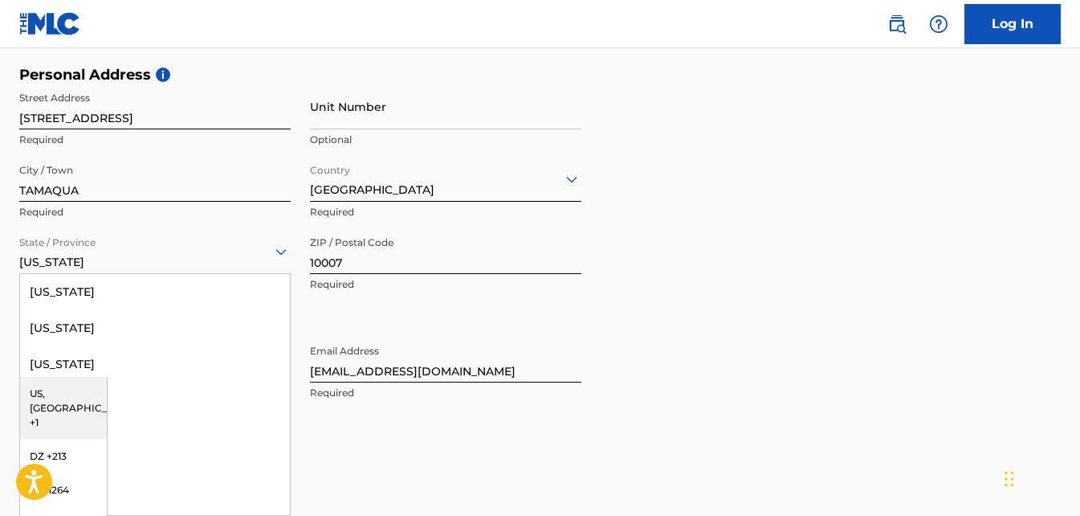
scroll to position [1289, 0]
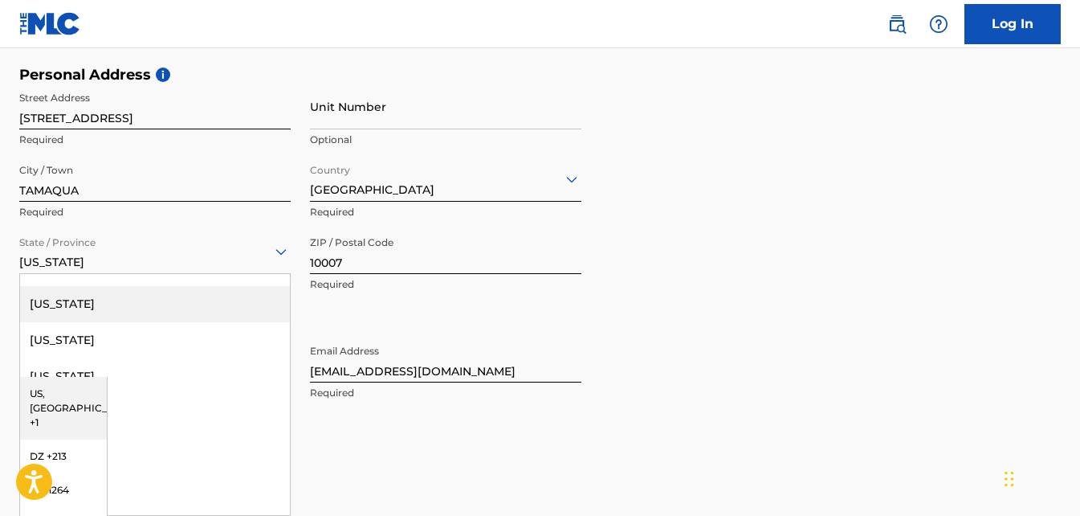
click at [402, 260] on input "10007" at bounding box center [446, 251] width 272 height 46
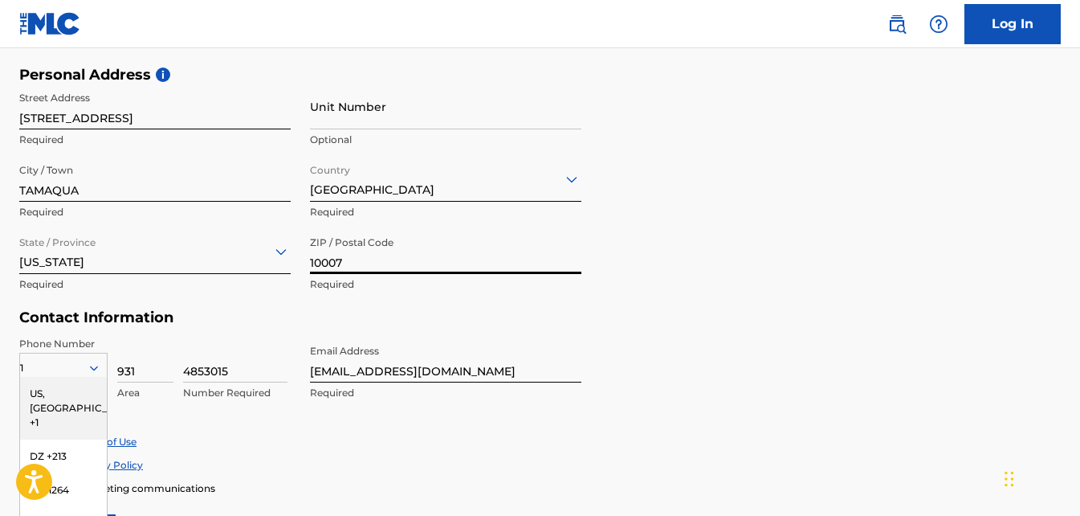
click at [391, 260] on input "10007" at bounding box center [446, 251] width 272 height 46
drag, startPoint x: 75, startPoint y: 120, endPoint x: 7, endPoint y: 120, distance: 67.5
click at [4, 119] on div "The MLC uses identity verification before a user is registered to comply with K…" at bounding box center [540, 88] width 1080 height 932
